Goal: Information Seeking & Learning: Check status

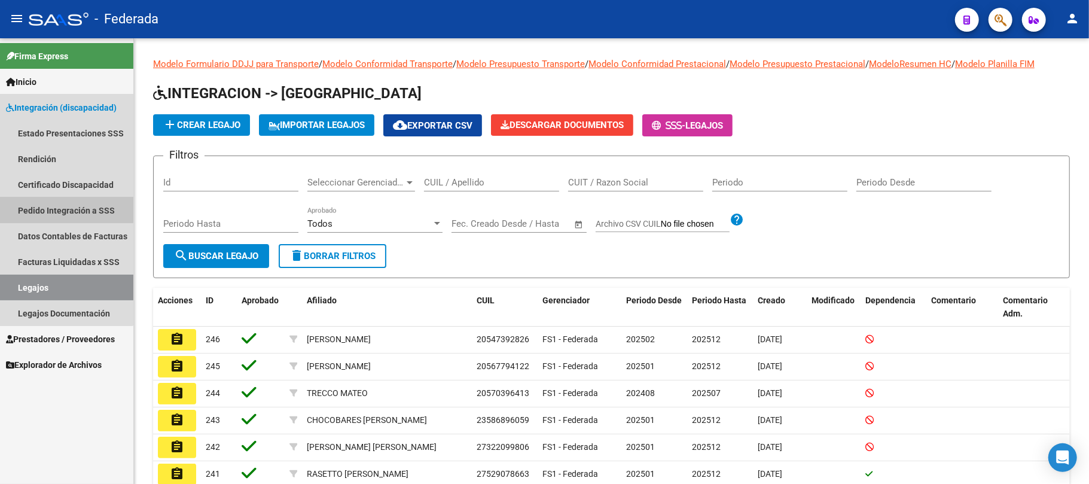
click at [57, 201] on link "Pedido Integración a SSS" at bounding box center [66, 210] width 133 height 26
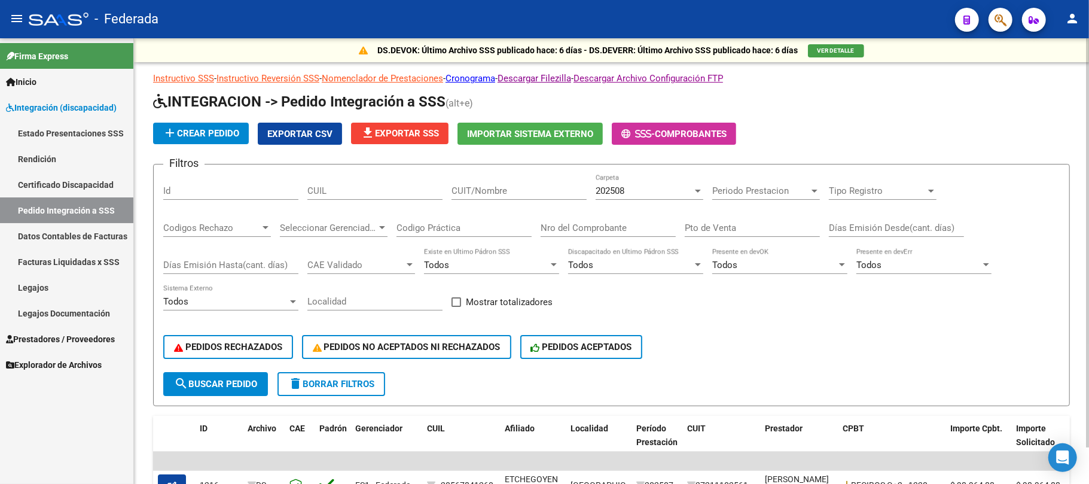
click at [341, 203] on div "CUIL" at bounding box center [374, 192] width 135 height 37
click at [349, 190] on input "CUIL" at bounding box center [374, 190] width 135 height 11
click at [74, 285] on link "Legajos" at bounding box center [66, 288] width 133 height 26
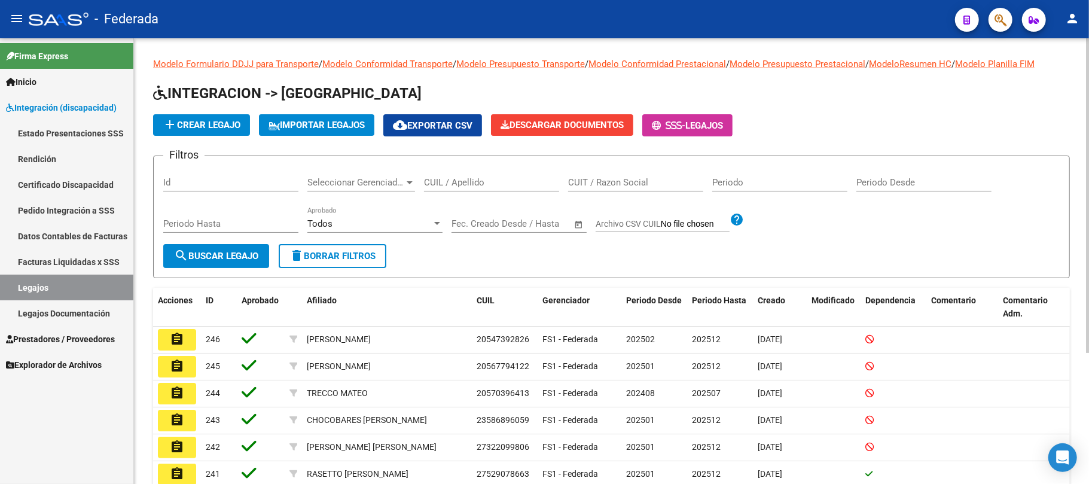
click at [467, 182] on input "CUIL / Apellido" at bounding box center [491, 182] width 135 height 11
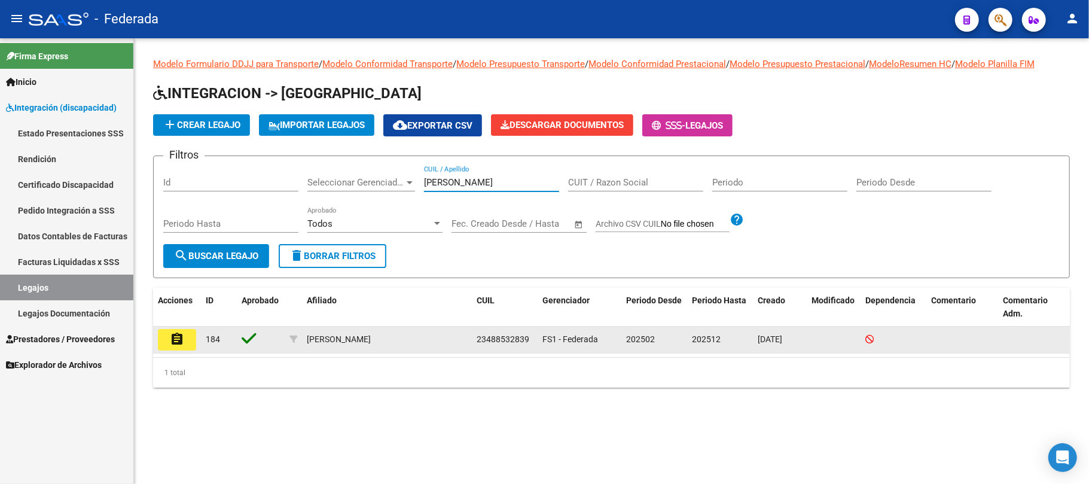
type input "[PERSON_NAME]"
click at [498, 336] on span "23488532839" at bounding box center [503, 339] width 53 height 10
copy span "23488532839"
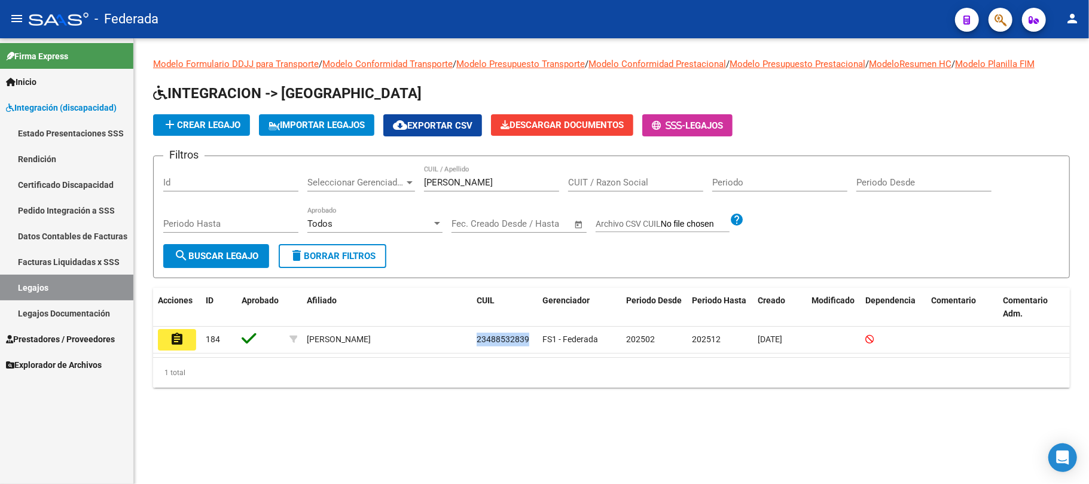
click at [59, 133] on link "Estado Presentaciones SSS" at bounding box center [66, 133] width 133 height 26
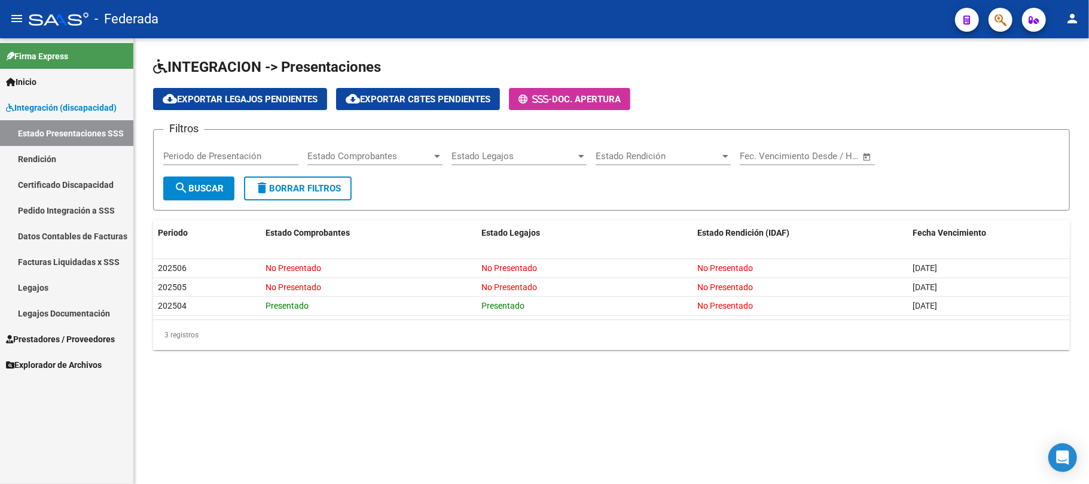
click at [63, 209] on link "Pedido Integración a SSS" at bounding box center [66, 210] width 133 height 26
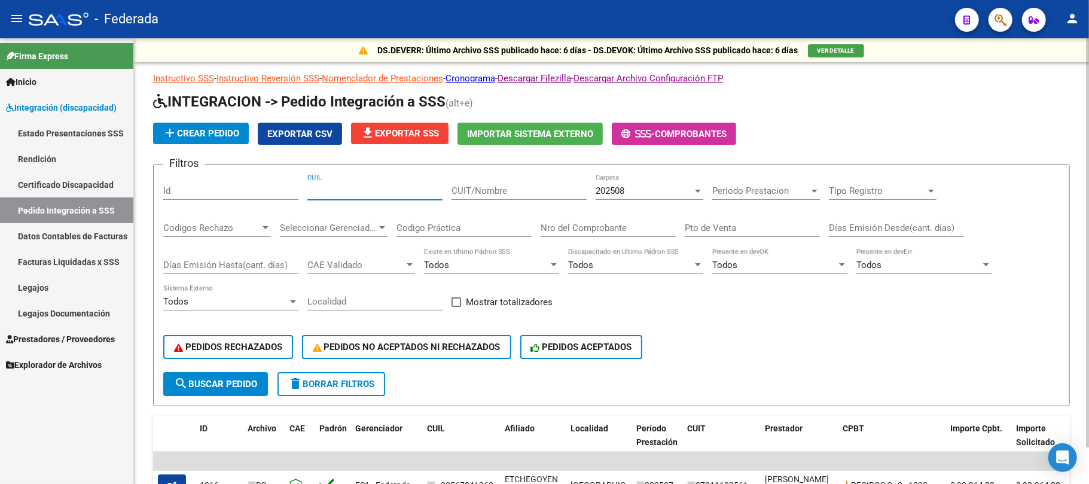
click at [322, 190] on input "CUIL" at bounding box center [374, 190] width 135 height 11
paste input "23488532839"
type input "23488532839"
click at [240, 386] on span "search Buscar Pedido" at bounding box center [215, 384] width 83 height 11
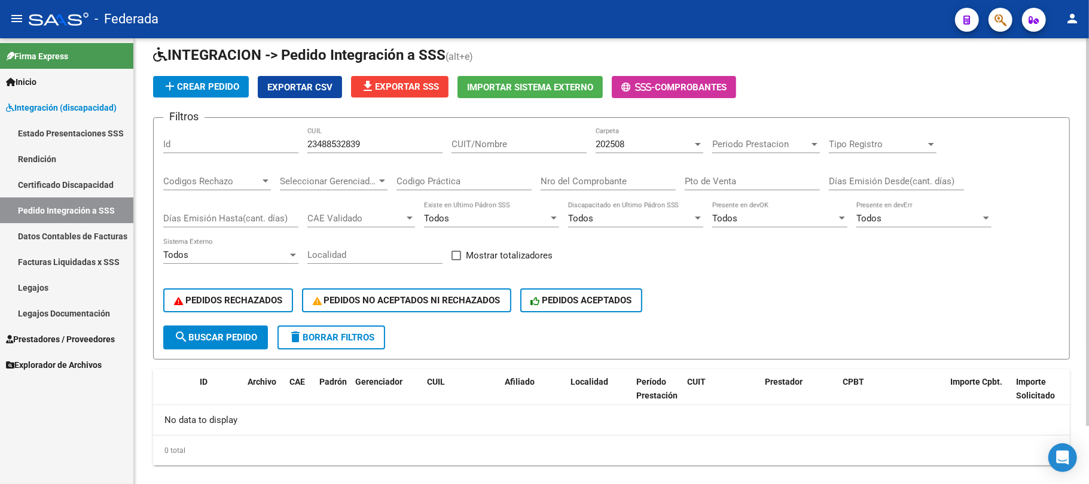
scroll to position [66, 0]
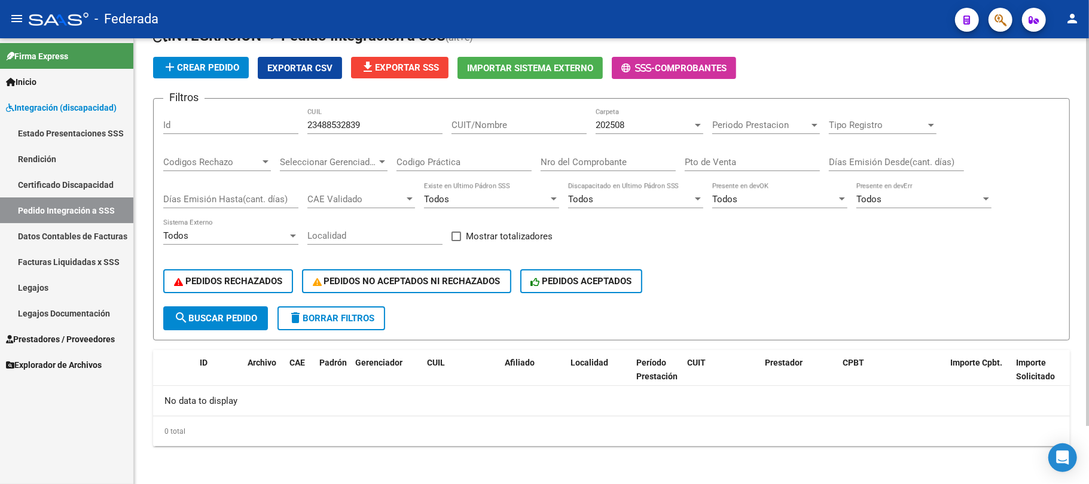
click at [609, 120] on span "202508" at bounding box center [610, 125] width 29 height 11
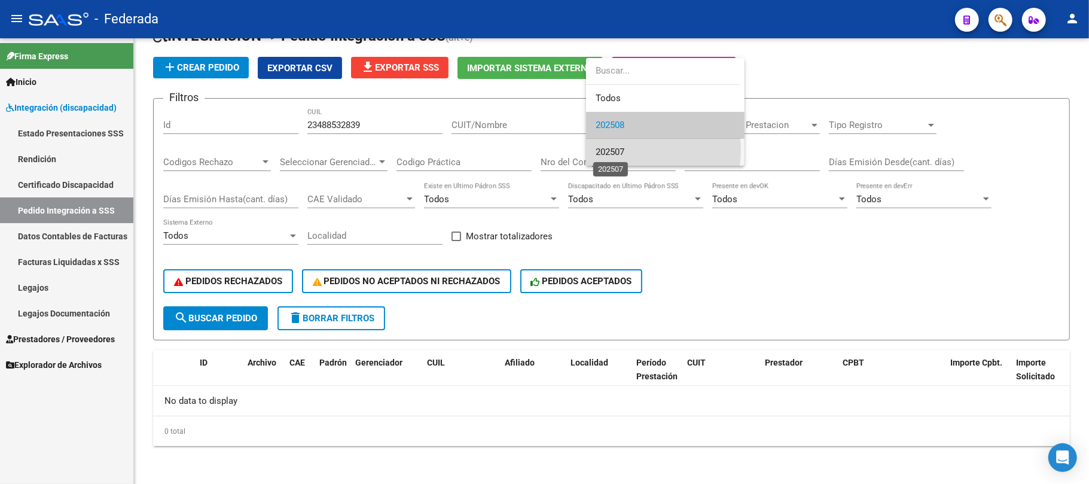
click at [611, 150] on span "202507" at bounding box center [610, 152] width 29 height 11
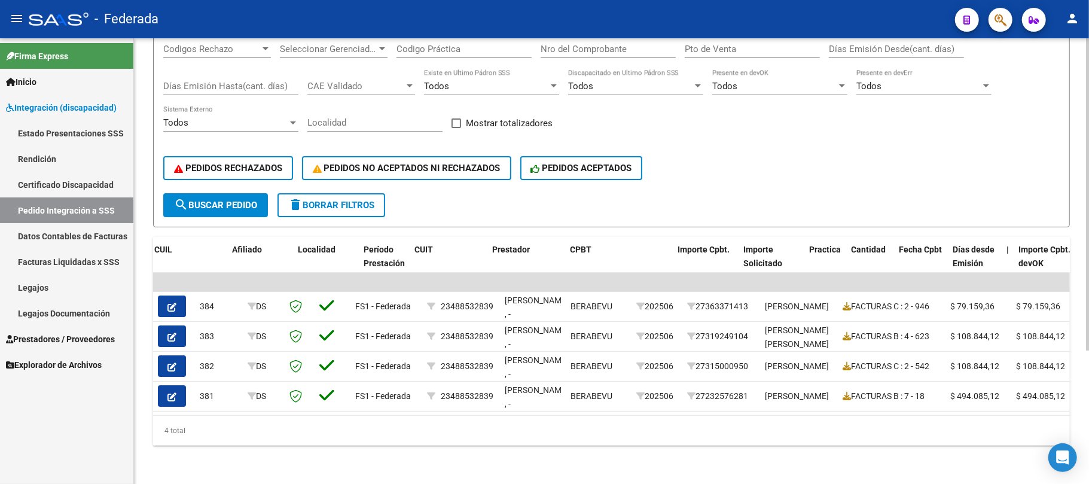
scroll to position [0, 273]
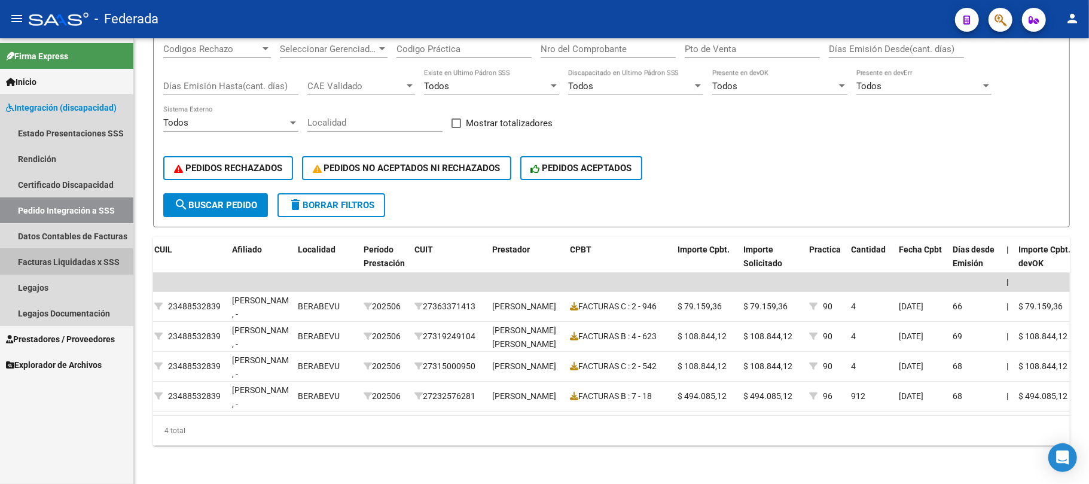
click at [60, 264] on link "Facturas Liquidadas x SSS" at bounding box center [66, 262] width 133 height 26
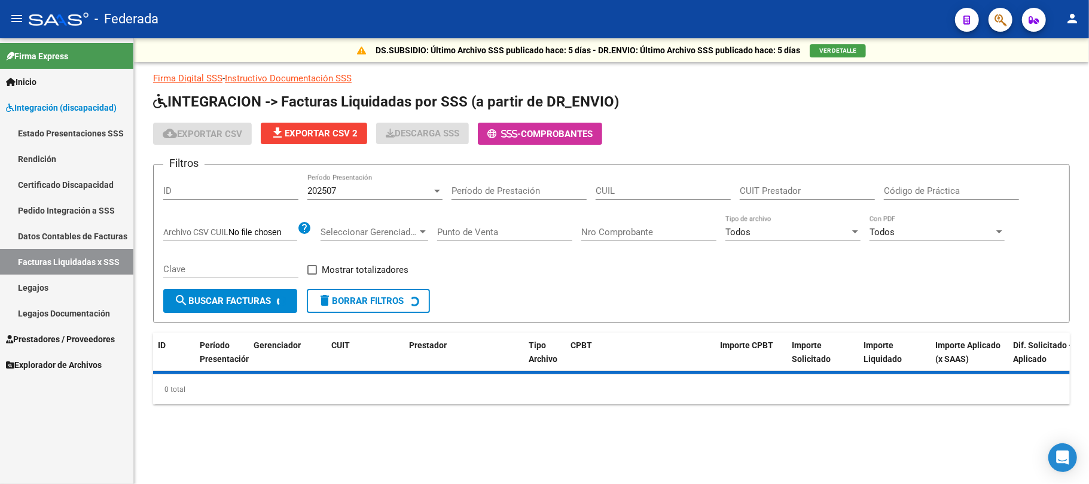
click at [381, 190] on div "202507" at bounding box center [369, 190] width 124 height 11
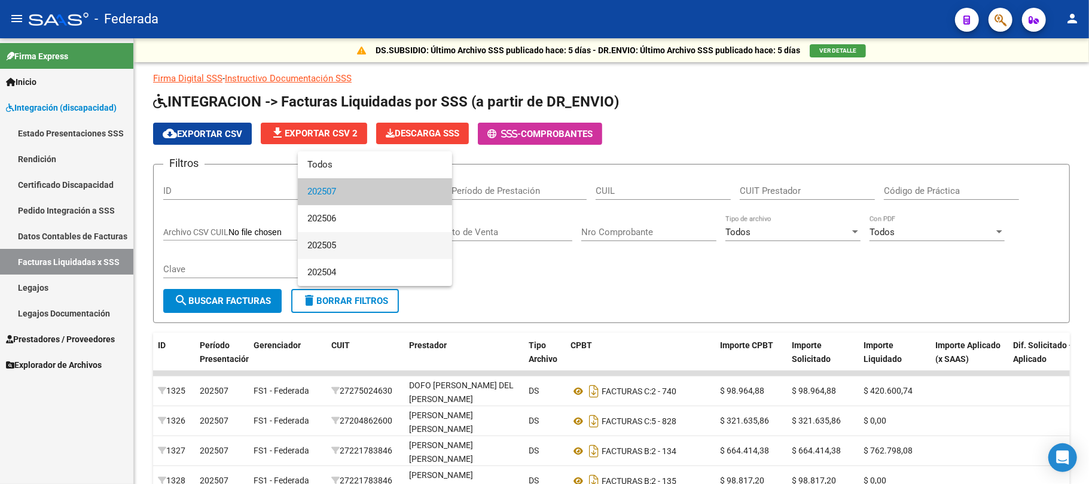
click at [349, 248] on span "202505" at bounding box center [374, 245] width 135 height 27
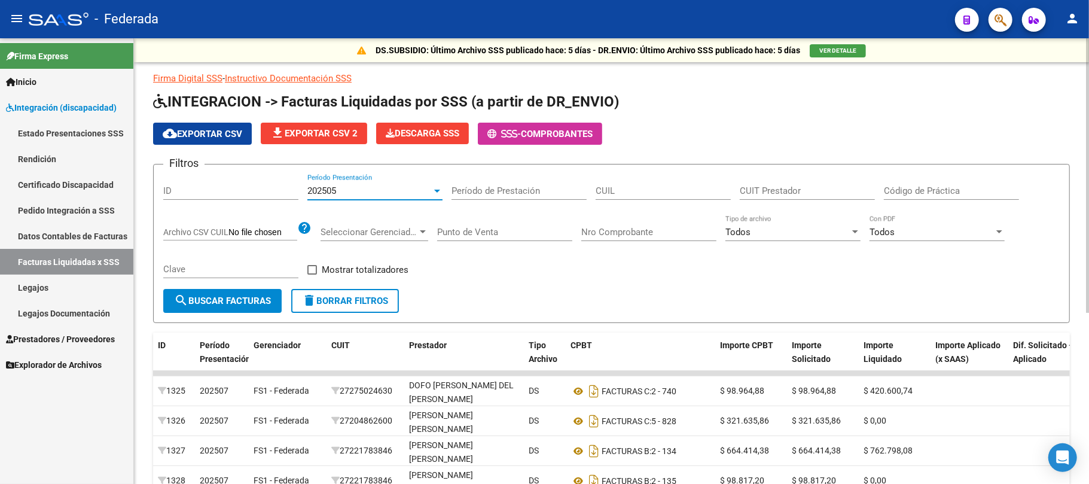
click at [353, 194] on div "202505" at bounding box center [369, 190] width 124 height 11
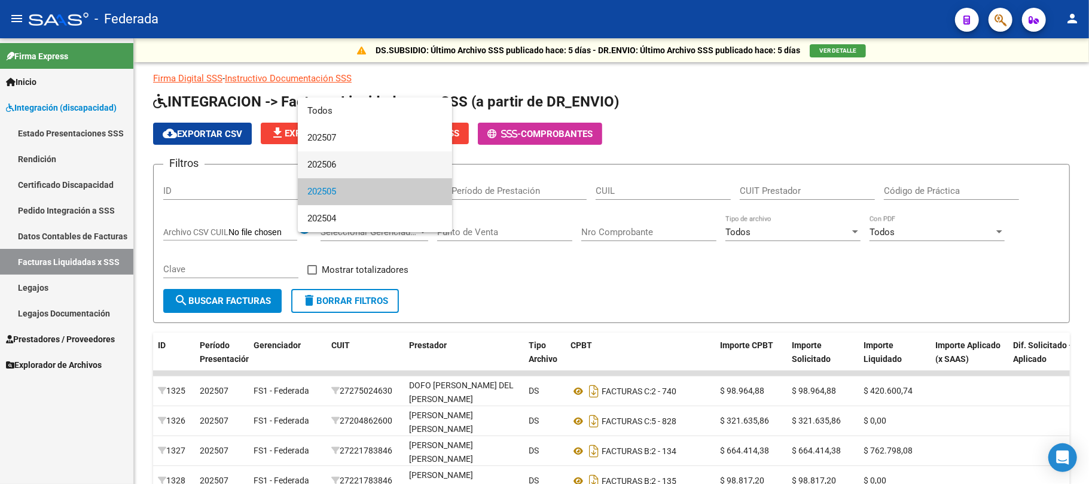
click at [353, 157] on span "202506" at bounding box center [374, 164] width 135 height 27
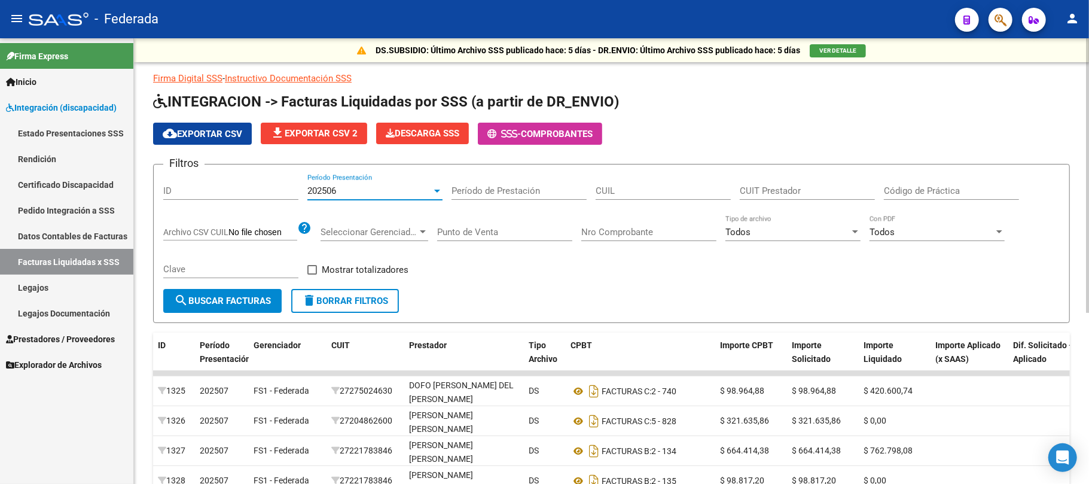
click at [687, 192] on input "CUIL" at bounding box center [663, 190] width 135 height 11
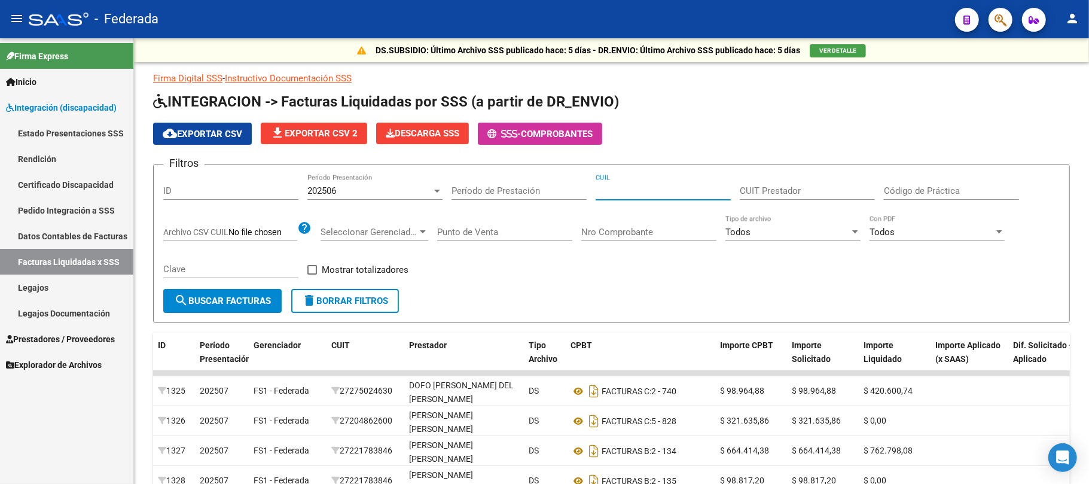
click at [50, 288] on link "Legajos" at bounding box center [66, 288] width 133 height 26
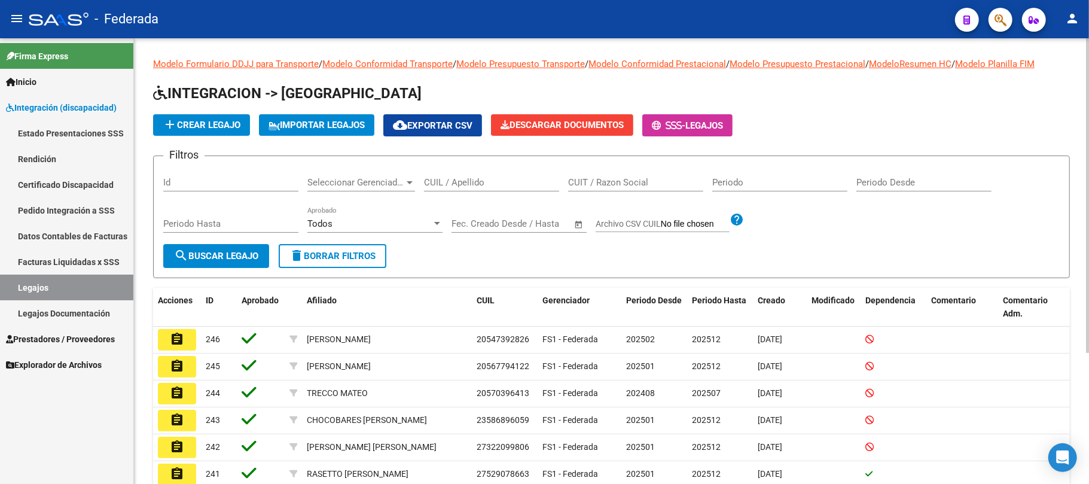
click at [434, 181] on input "CUIL / Apellido" at bounding box center [491, 182] width 135 height 11
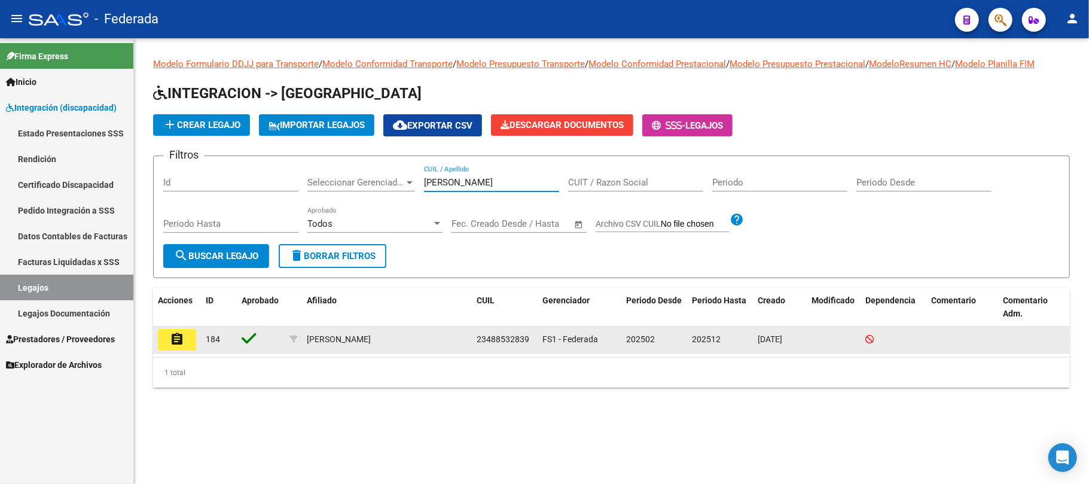
type input "[PERSON_NAME]"
click at [483, 337] on span "23488532839" at bounding box center [503, 339] width 53 height 10
copy span "23488532839"
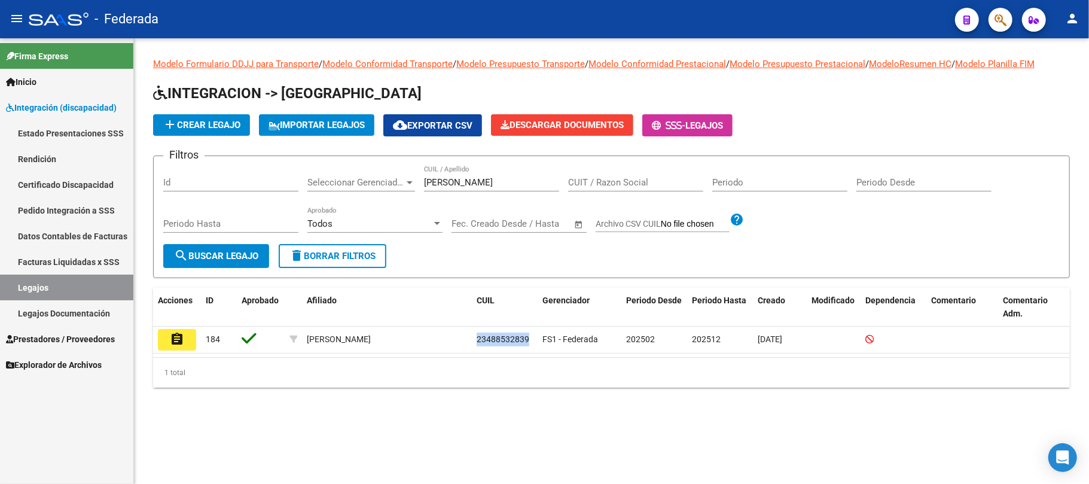
click at [65, 255] on link "Facturas Liquidadas x SSS" at bounding box center [66, 262] width 133 height 26
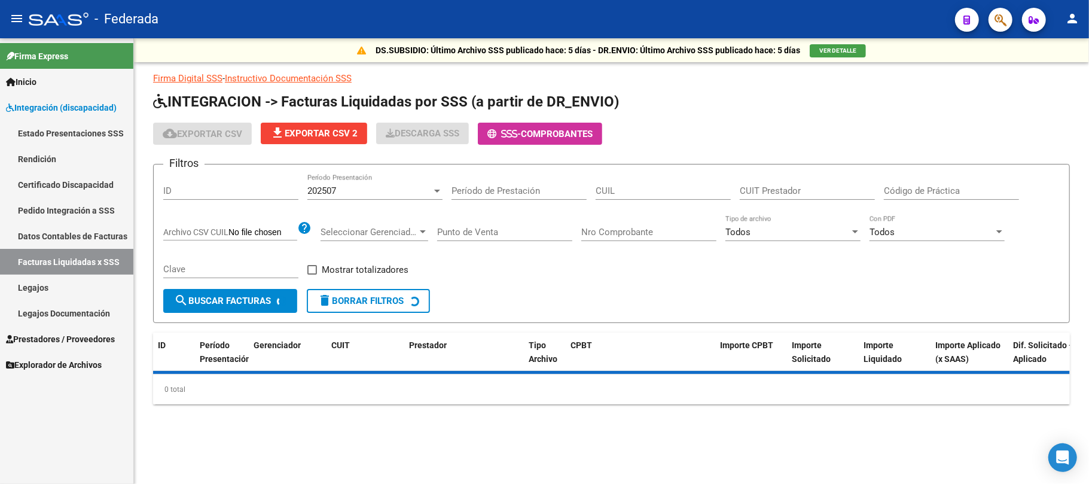
click at [380, 205] on div "202507 Período Presentación" at bounding box center [374, 192] width 135 height 37
click at [374, 191] on div "202507" at bounding box center [369, 190] width 124 height 11
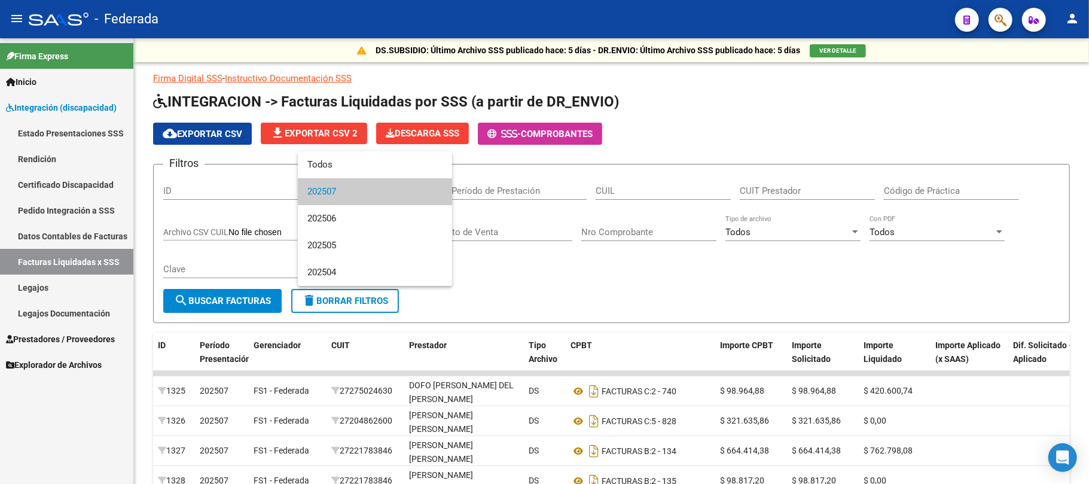
click at [494, 185] on div at bounding box center [544, 242] width 1089 height 484
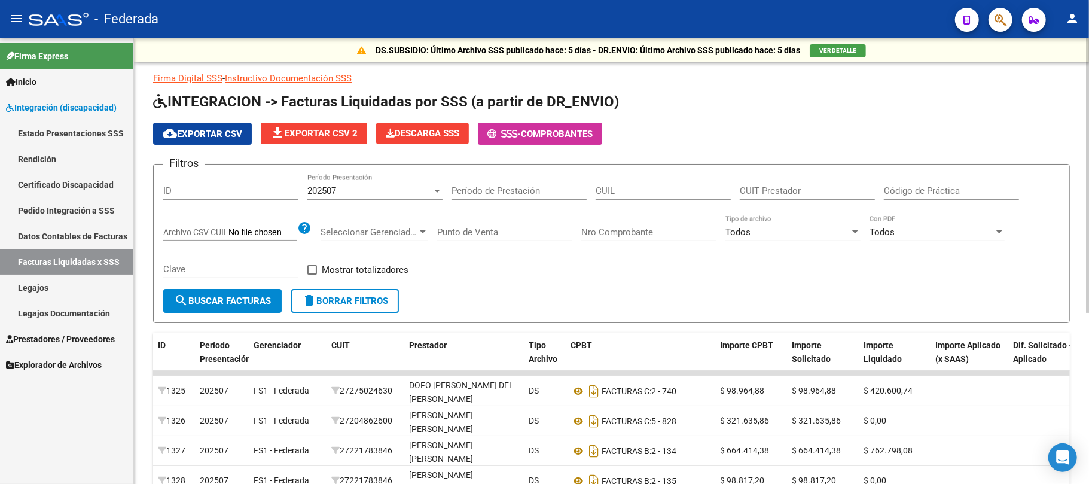
click at [616, 182] on div "CUIL" at bounding box center [663, 187] width 135 height 26
paste input "23-48853283-9"
type input "23-48853283-9"
click at [264, 298] on span "search Buscar Facturas" at bounding box center [222, 300] width 97 height 11
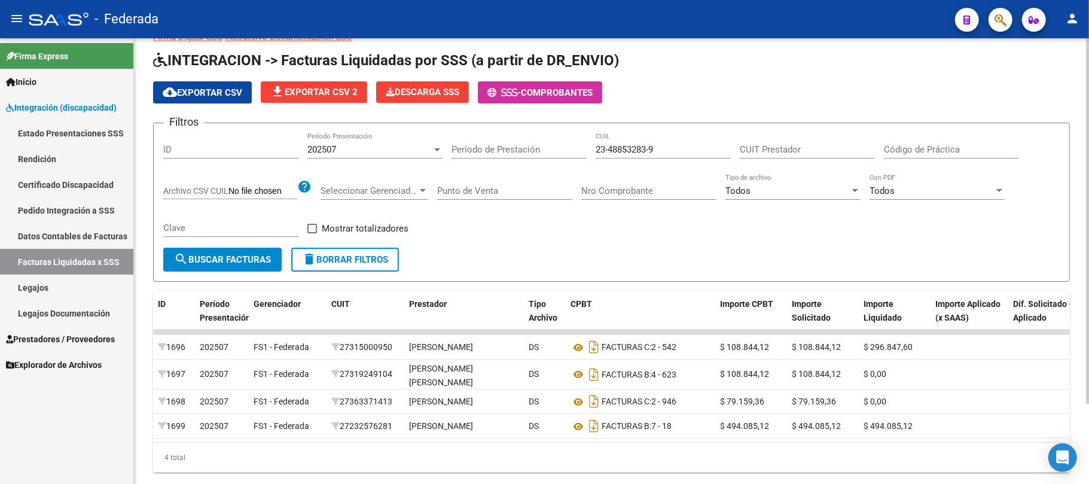
scroll to position [17, 0]
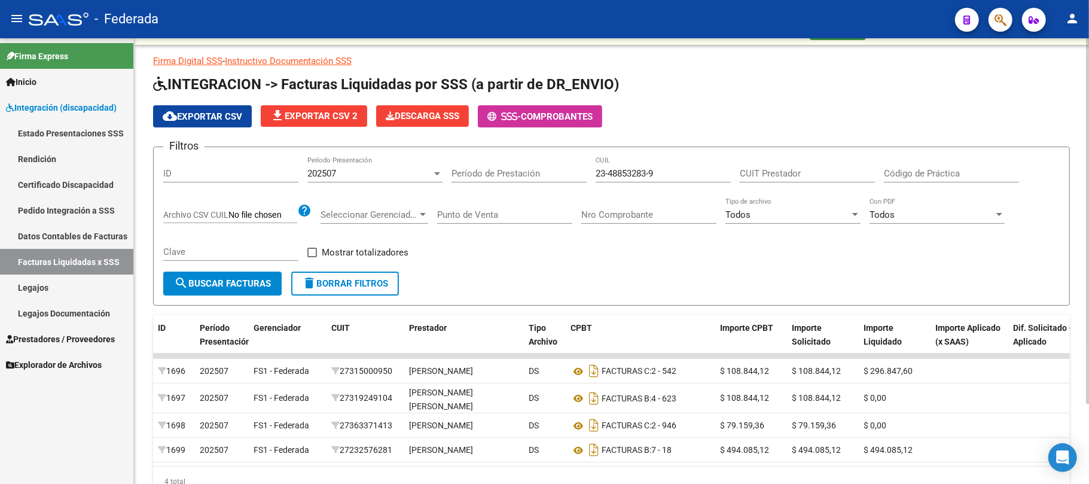
click at [357, 176] on div "202507" at bounding box center [369, 173] width 124 height 11
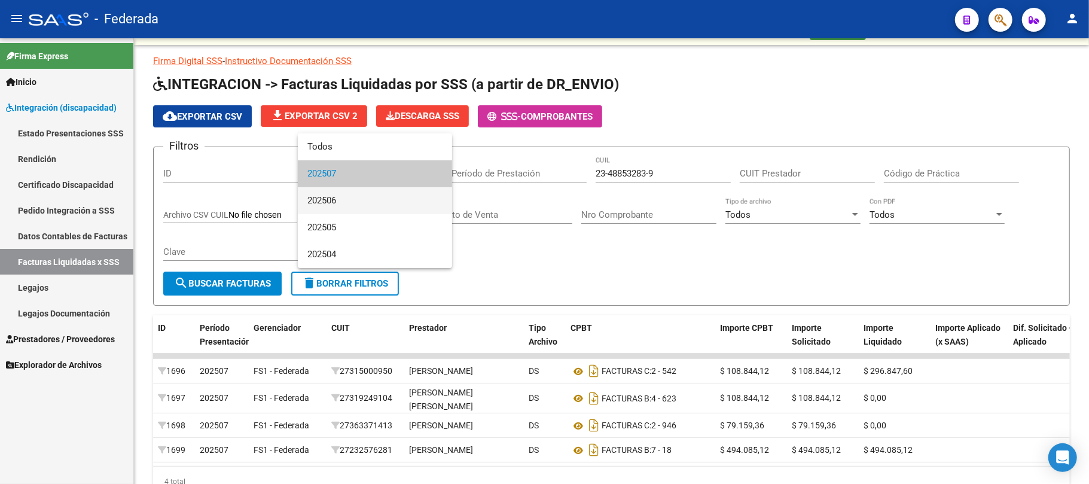
click at [350, 202] on span "202506" at bounding box center [374, 200] width 135 height 27
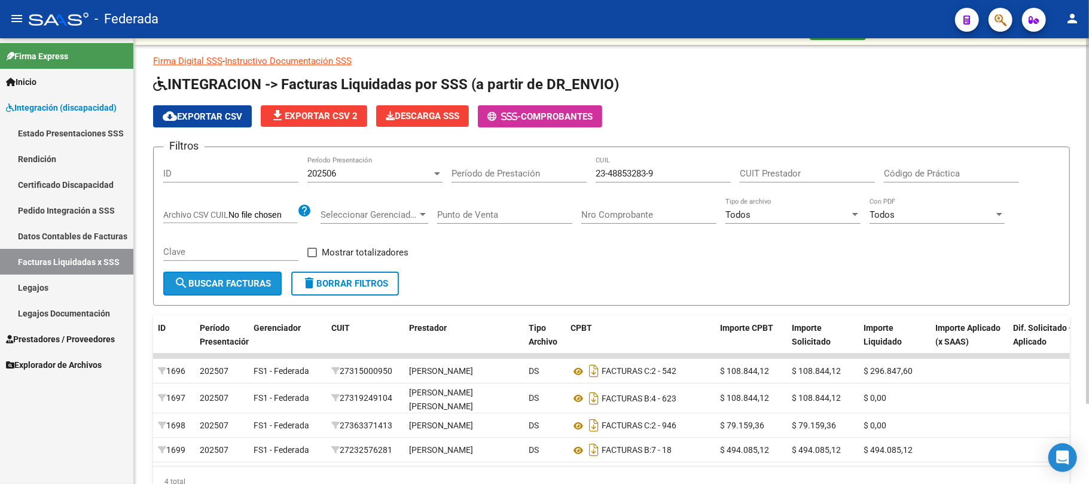
click at [246, 280] on span "search Buscar Facturas" at bounding box center [222, 283] width 97 height 11
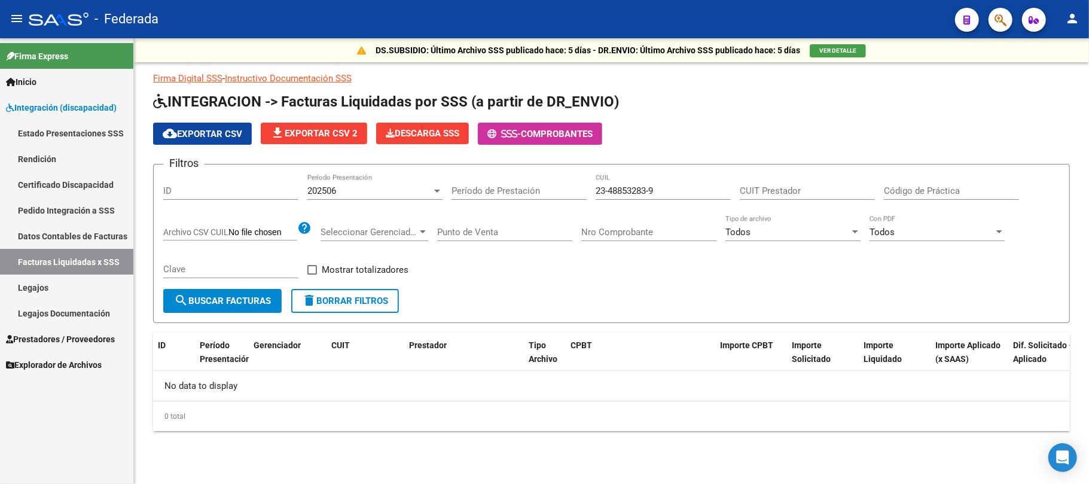
scroll to position [0, 0]
click at [383, 194] on div "202506" at bounding box center [369, 190] width 124 height 11
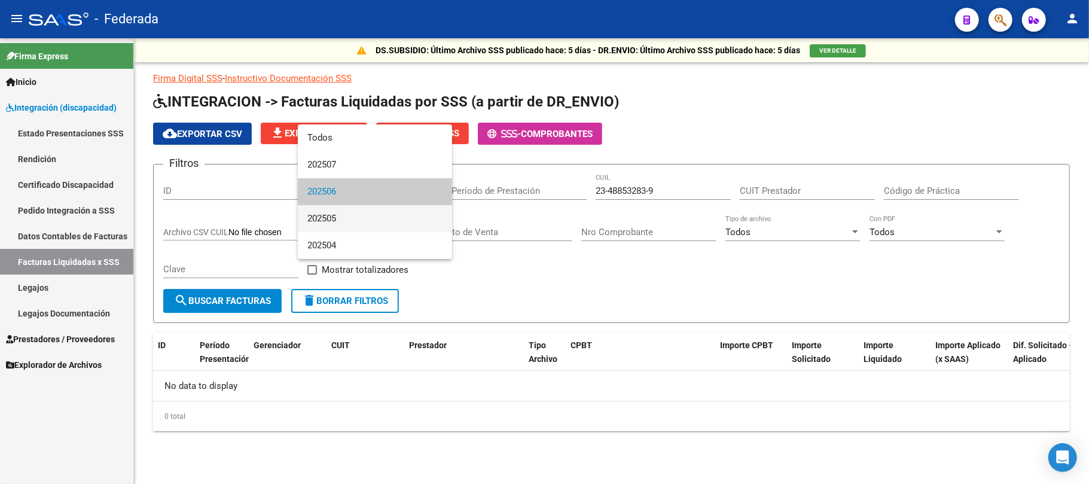
click at [366, 218] on span "202505" at bounding box center [374, 218] width 135 height 27
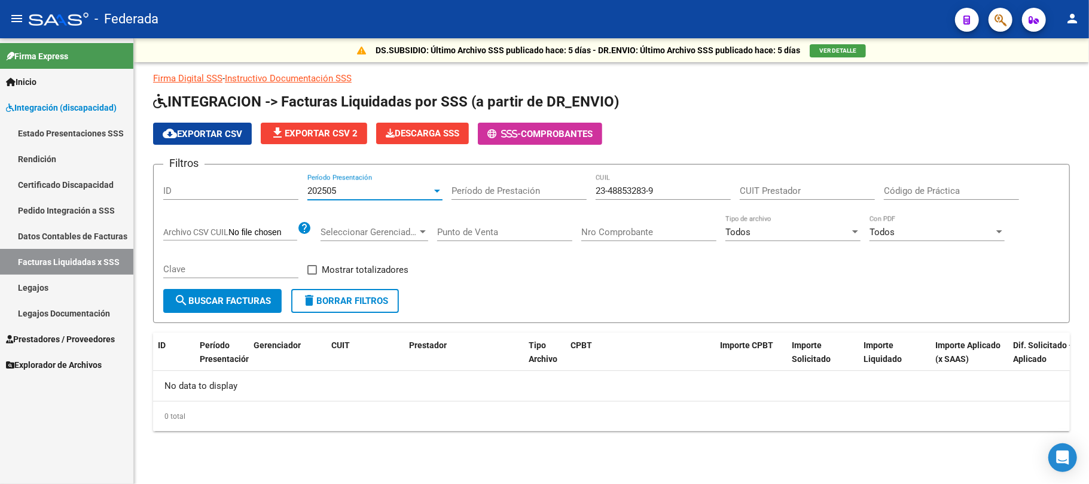
click at [258, 297] on span "search Buscar Facturas" at bounding box center [222, 300] width 97 height 11
click at [417, 191] on div "202505" at bounding box center [369, 190] width 124 height 11
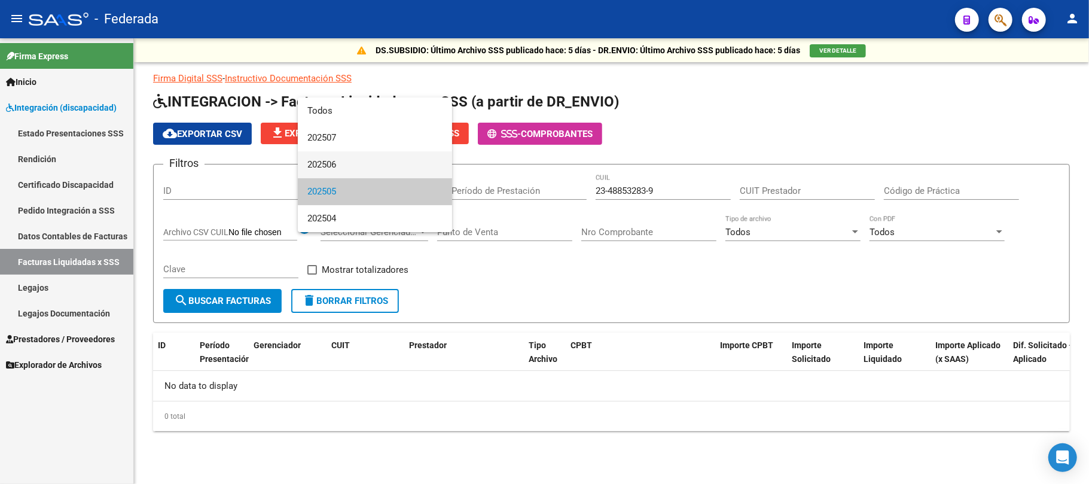
click at [392, 176] on span "202506" at bounding box center [374, 164] width 135 height 27
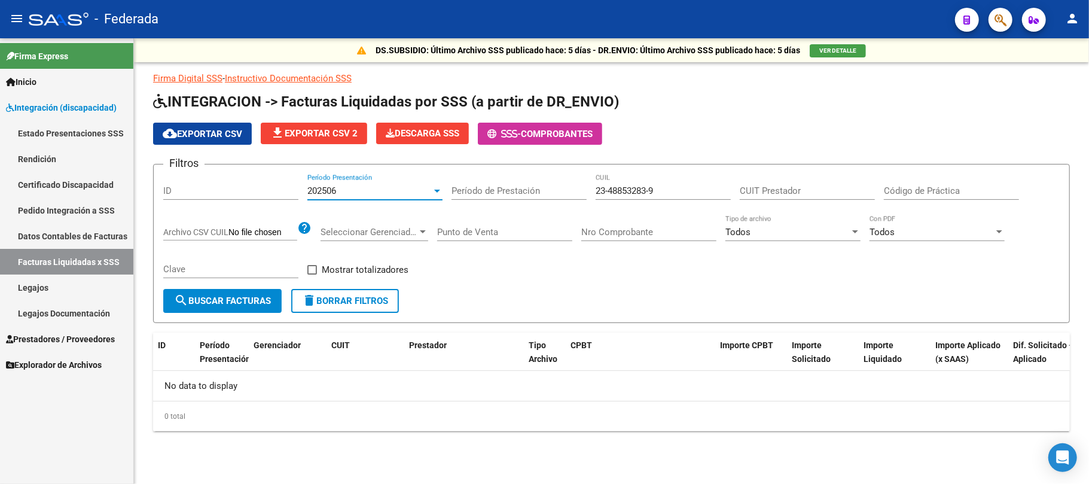
click at [242, 297] on span "search Buscar Facturas" at bounding box center [222, 300] width 97 height 11
click at [348, 191] on div "202506" at bounding box center [369, 190] width 124 height 11
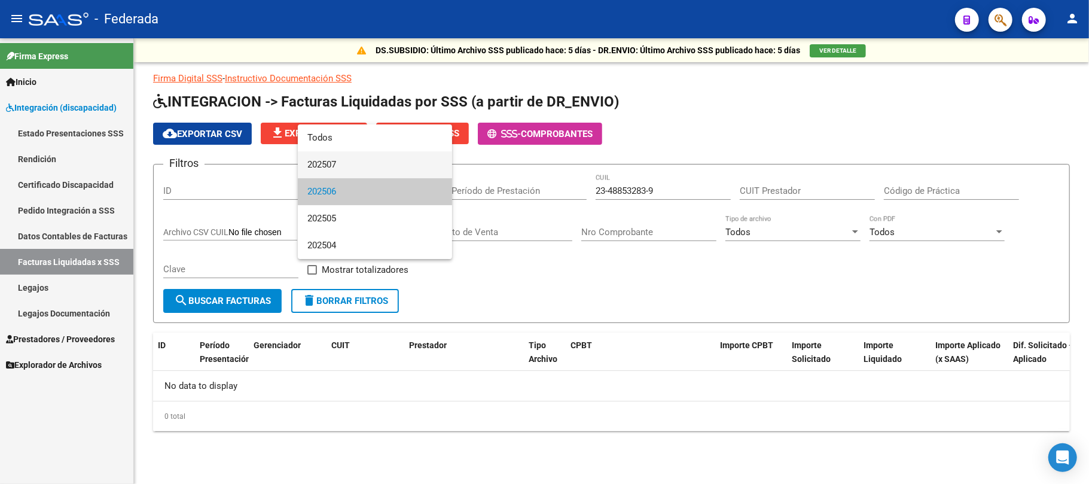
click at [337, 167] on span "202507" at bounding box center [374, 164] width 135 height 27
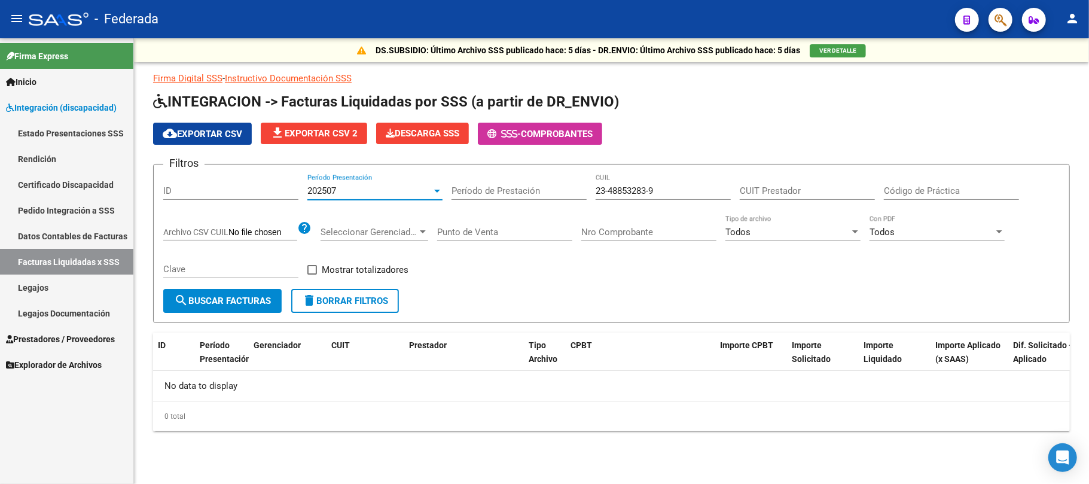
click at [242, 307] on button "search Buscar Facturas" at bounding box center [222, 301] width 118 height 24
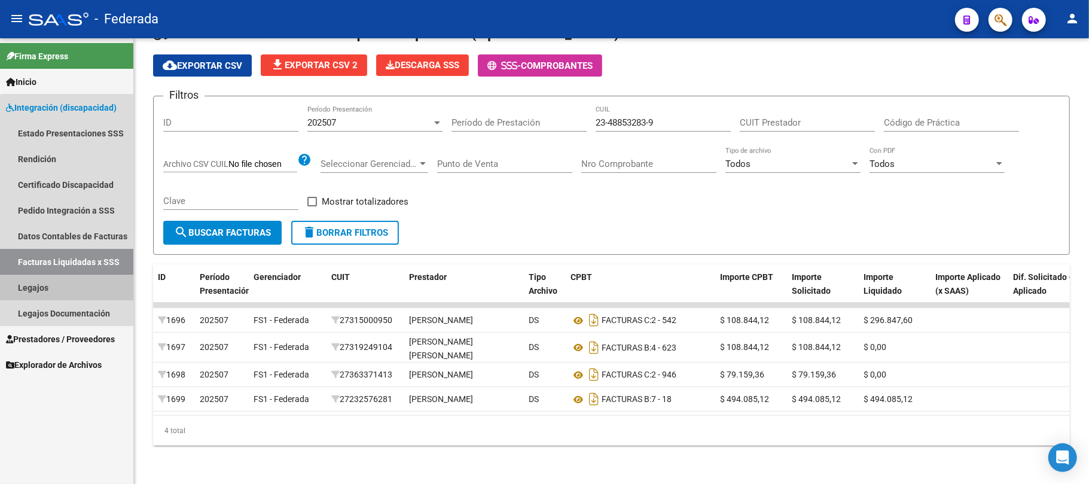
click at [75, 283] on link "Legajos" at bounding box center [66, 288] width 133 height 26
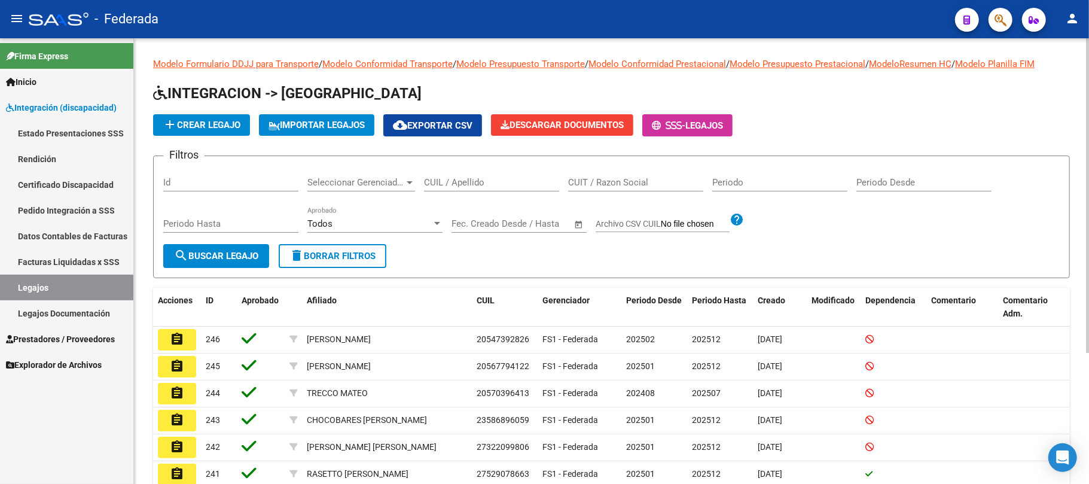
click at [514, 185] on input "CUIL / Apellido" at bounding box center [491, 182] width 135 height 11
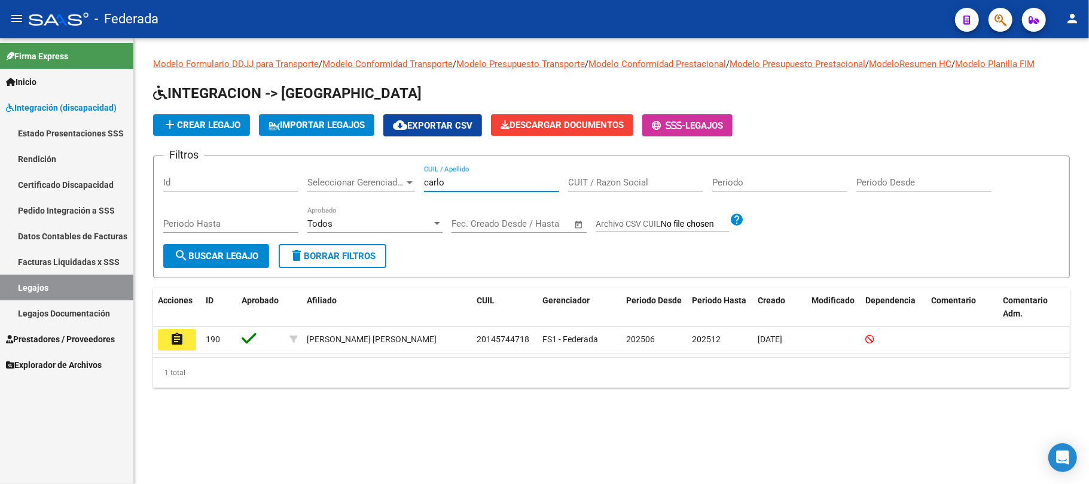
click at [437, 183] on input "carlo" at bounding box center [491, 182] width 135 height 11
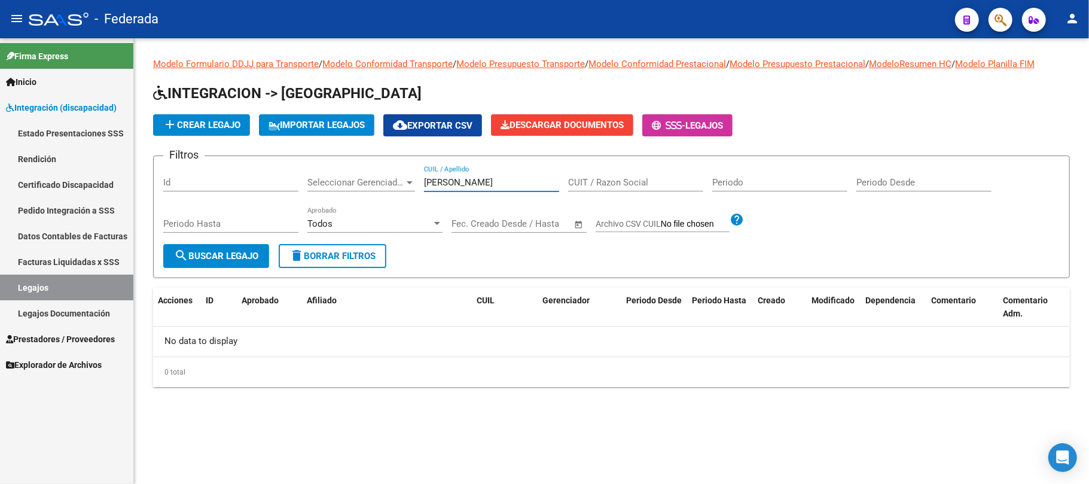
type input "[PERSON_NAME]"
click at [370, 254] on span "delete Borrar Filtros" at bounding box center [332, 256] width 86 height 11
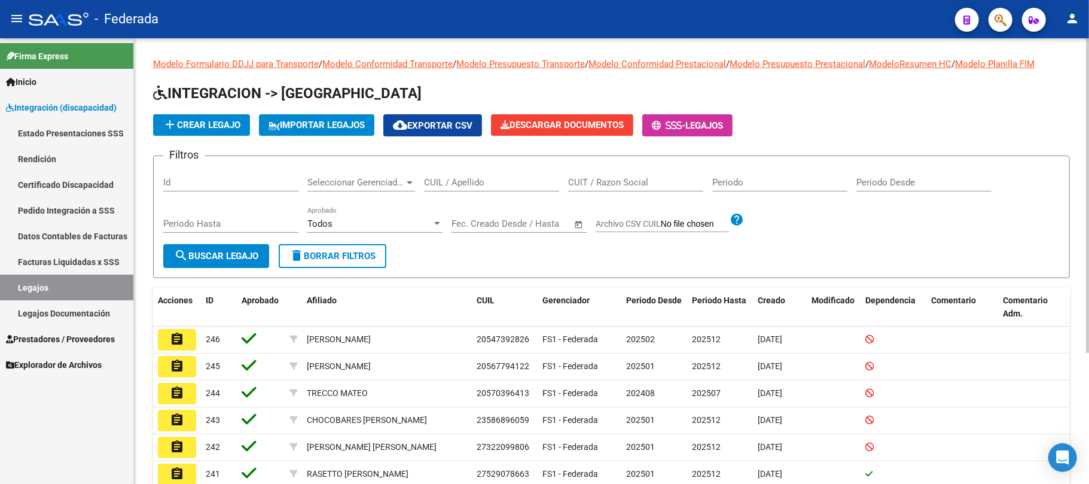
click at [433, 175] on div "CUIL / Apellido" at bounding box center [491, 179] width 135 height 26
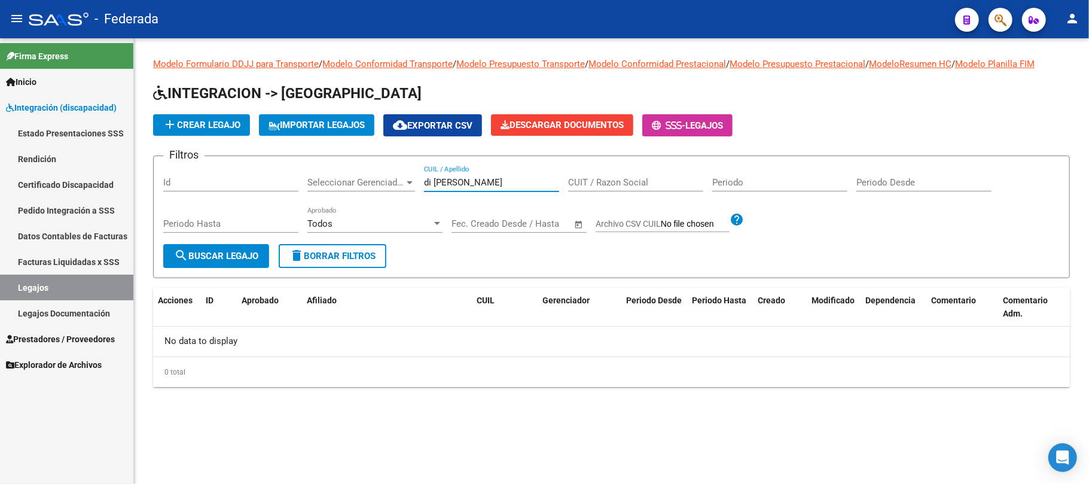
type input "di [PERSON_NAME]"
click at [355, 256] on span "delete Borrar Filtros" at bounding box center [332, 256] width 86 height 11
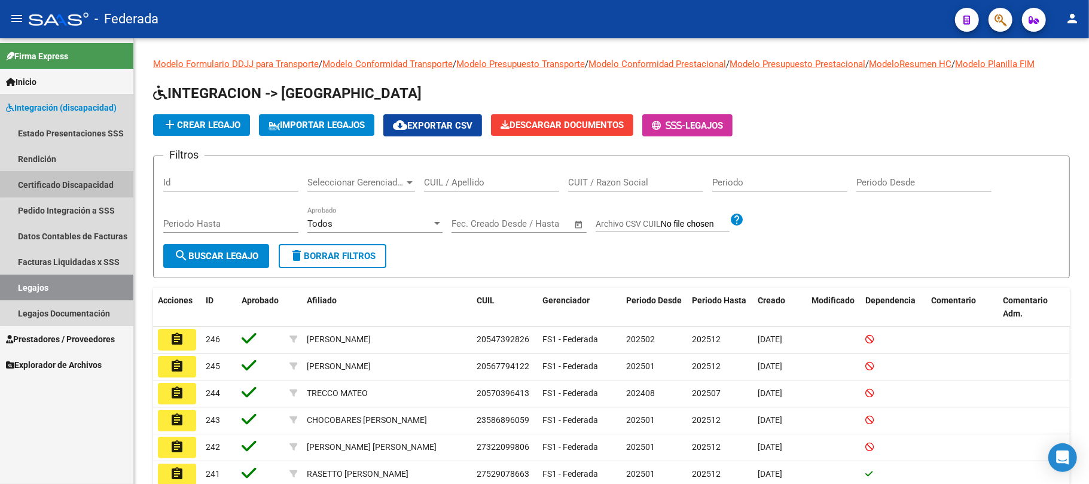
click at [78, 178] on link "Certificado Discapacidad" at bounding box center [66, 185] width 133 height 26
